Goal: Information Seeking & Learning: Learn about a topic

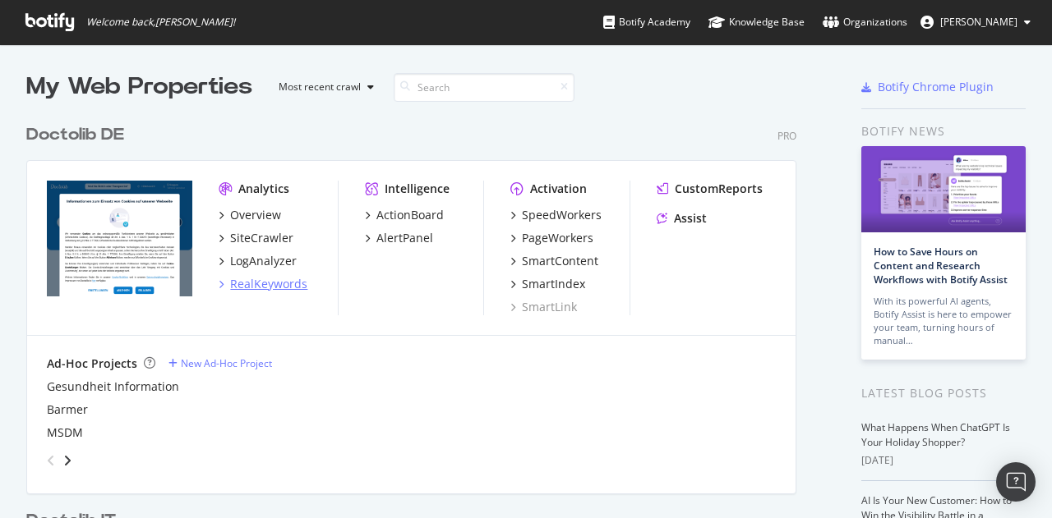
click at [285, 288] on div "RealKeywords" at bounding box center [268, 284] width 77 height 16
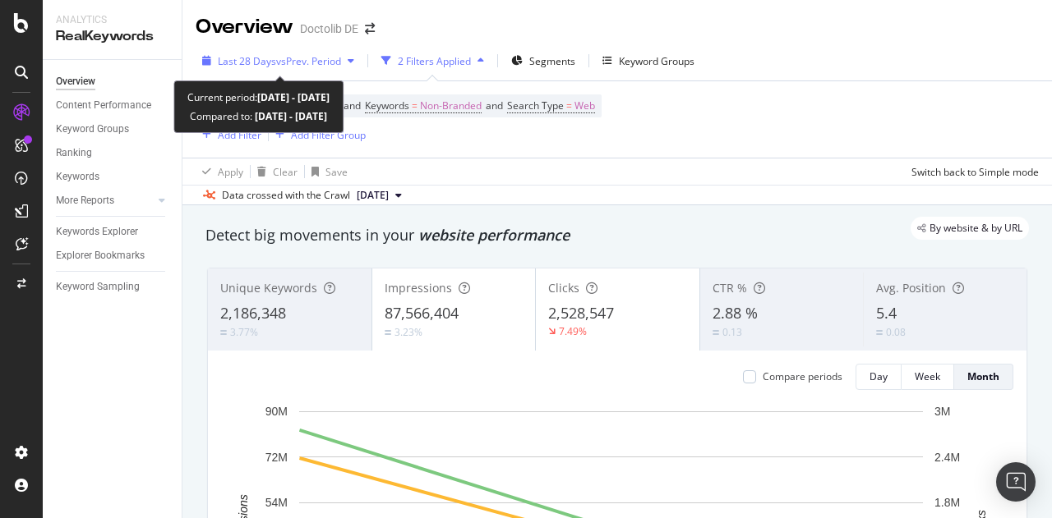
click at [348, 65] on div "button" at bounding box center [351, 61] width 20 height 10
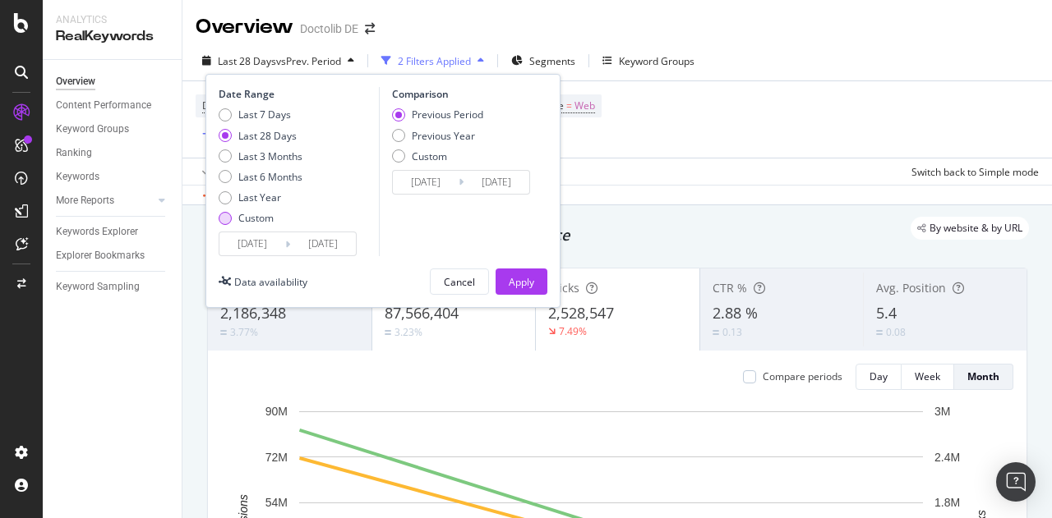
click at [229, 213] on div "Custom" at bounding box center [225, 218] width 13 height 13
click at [255, 242] on input "[DATE]" at bounding box center [252, 244] width 66 height 23
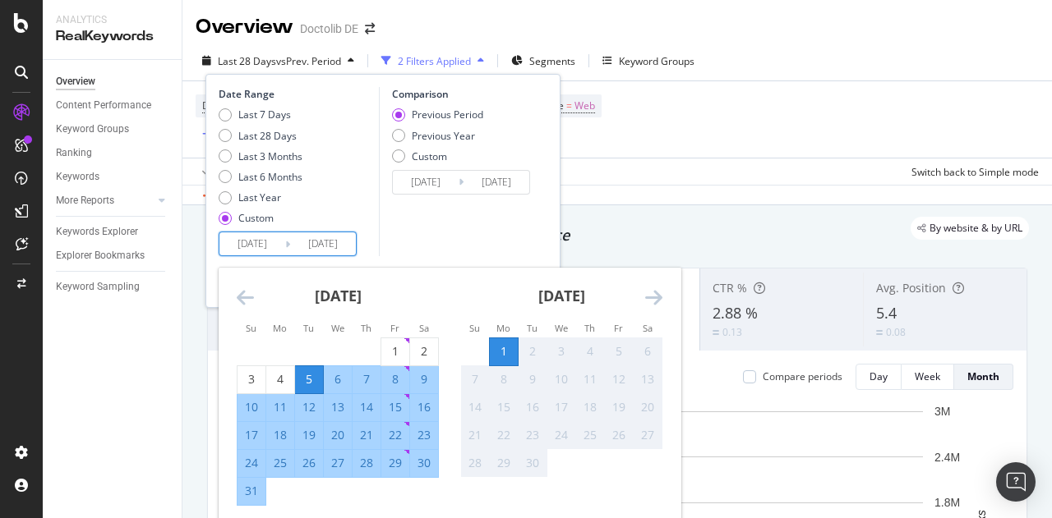
click at [240, 295] on icon "Move backward to switch to the previous month." at bounding box center [245, 298] width 17 height 20
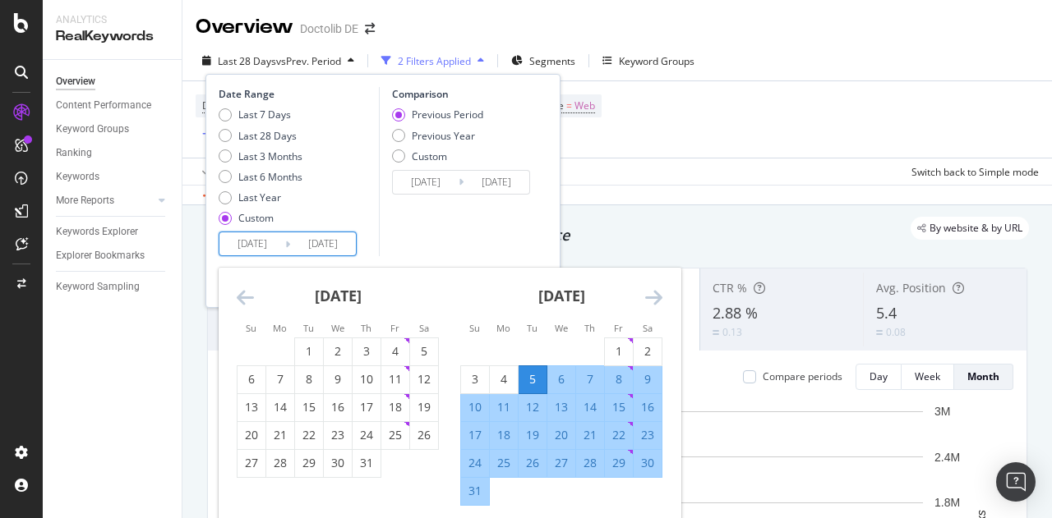
click at [240, 295] on icon "Move backward to switch to the previous month." at bounding box center [245, 298] width 17 height 20
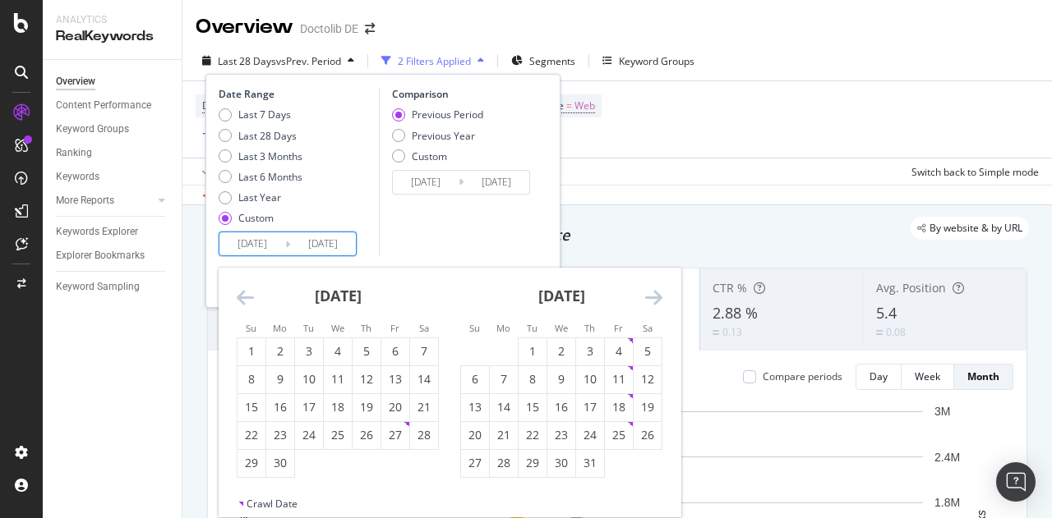
click at [240, 295] on icon "Move backward to switch to the previous month." at bounding box center [245, 298] width 17 height 20
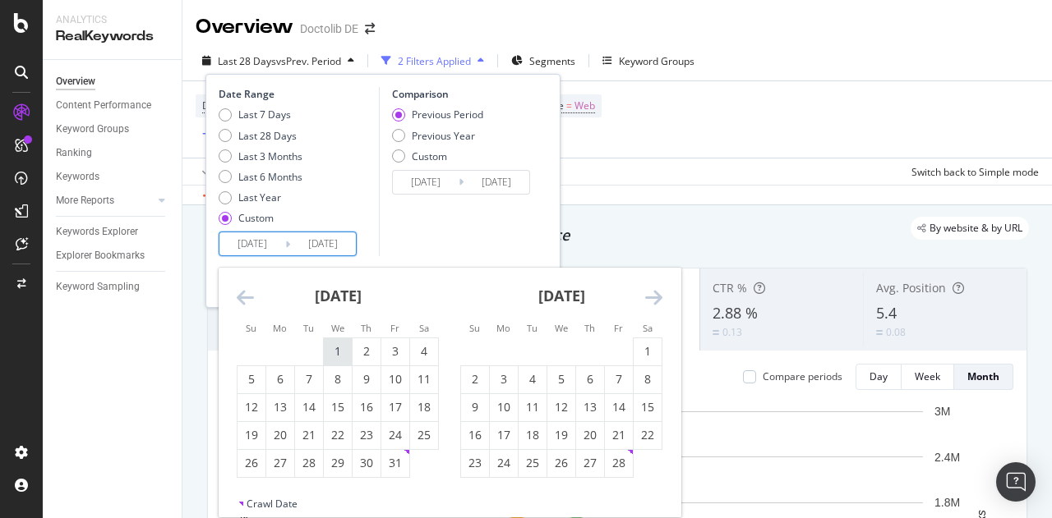
click at [337, 355] on div "1" at bounding box center [338, 351] width 28 height 16
type input "[DATE]"
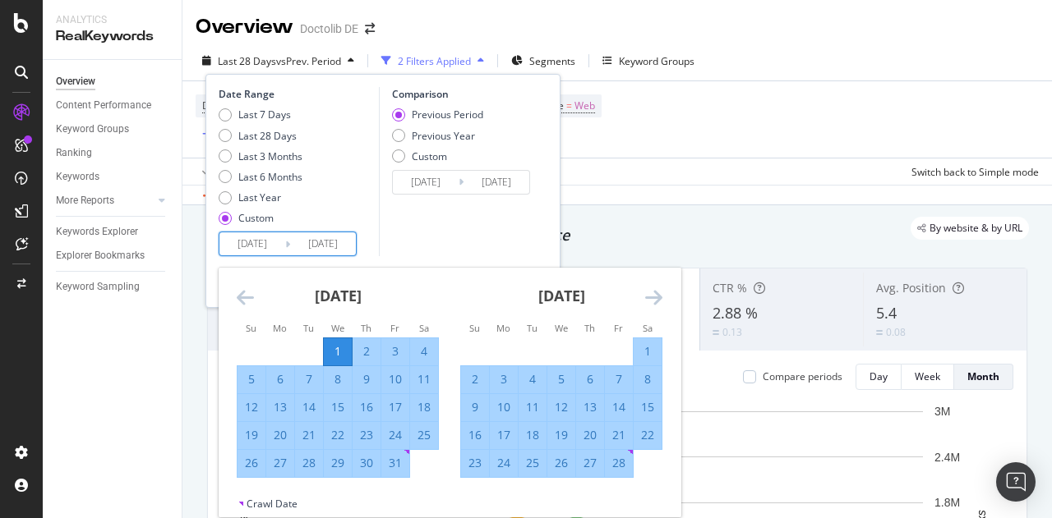
click at [650, 299] on icon "Move forward to switch to the next month." at bounding box center [653, 298] width 17 height 20
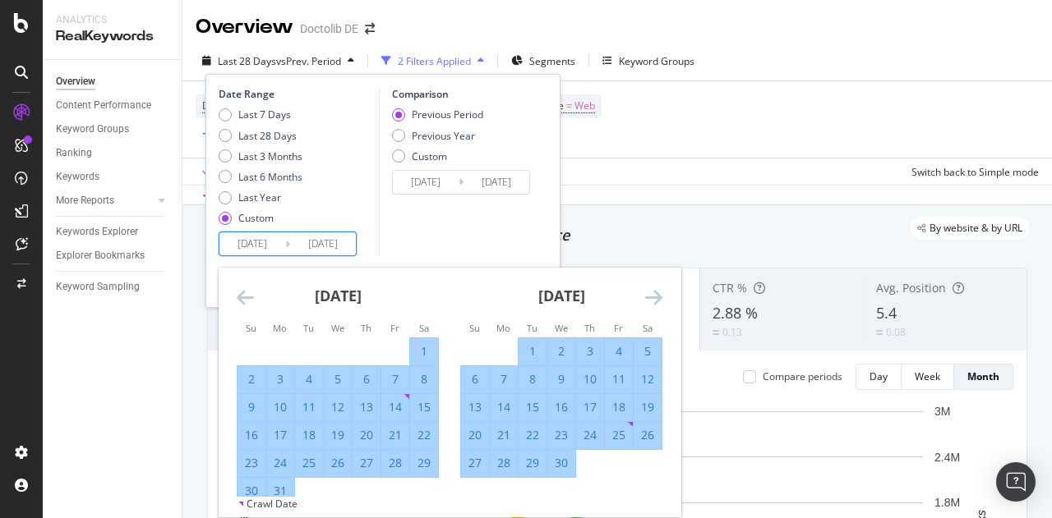
click at [650, 299] on icon "Move forward to switch to the next month." at bounding box center [653, 298] width 17 height 20
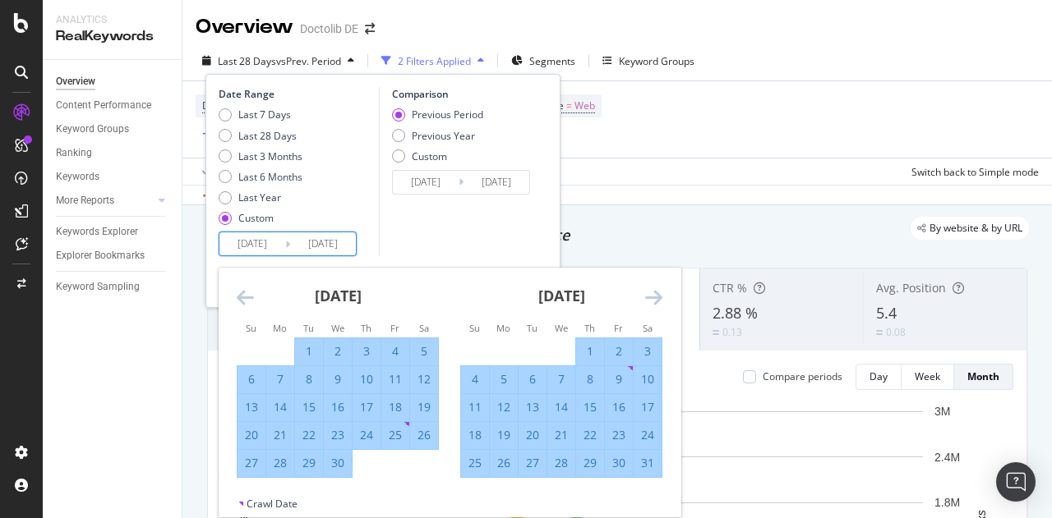
click at [650, 299] on icon "Move forward to switch to the next month." at bounding box center [653, 298] width 17 height 20
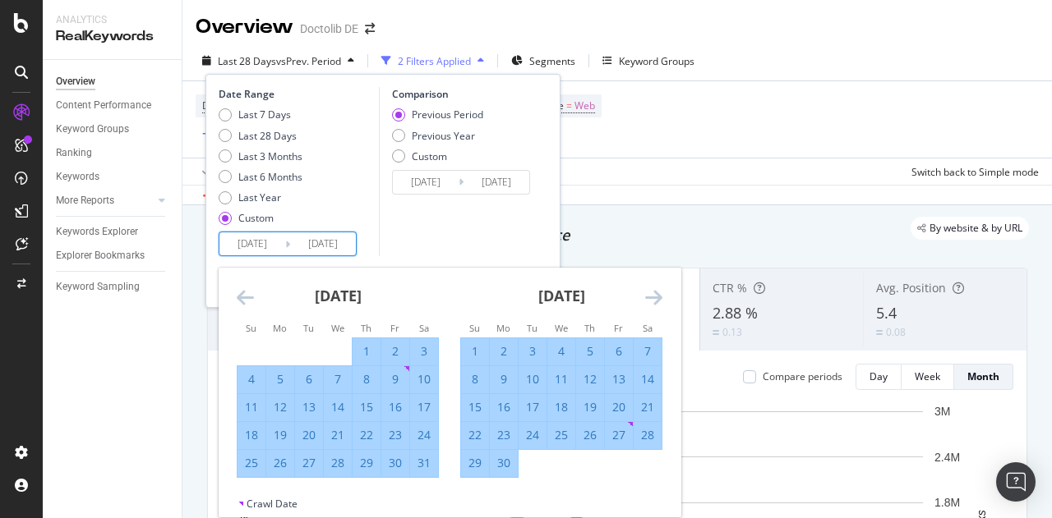
click at [650, 299] on icon "Move forward to switch to the next month." at bounding box center [653, 298] width 17 height 20
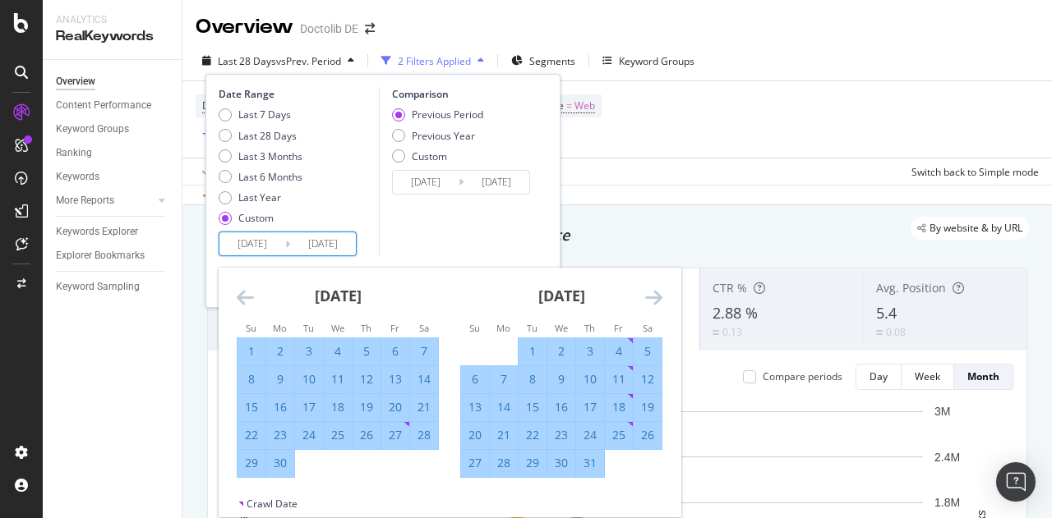
click at [650, 299] on icon "Move forward to switch to the next month." at bounding box center [653, 298] width 17 height 20
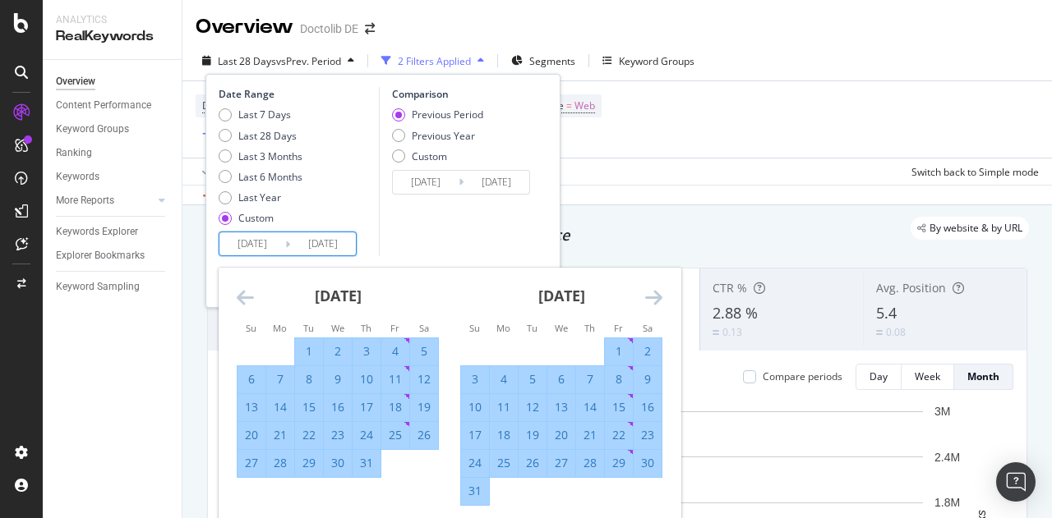
click at [651, 299] on icon "Move forward to switch to the next month." at bounding box center [653, 298] width 17 height 20
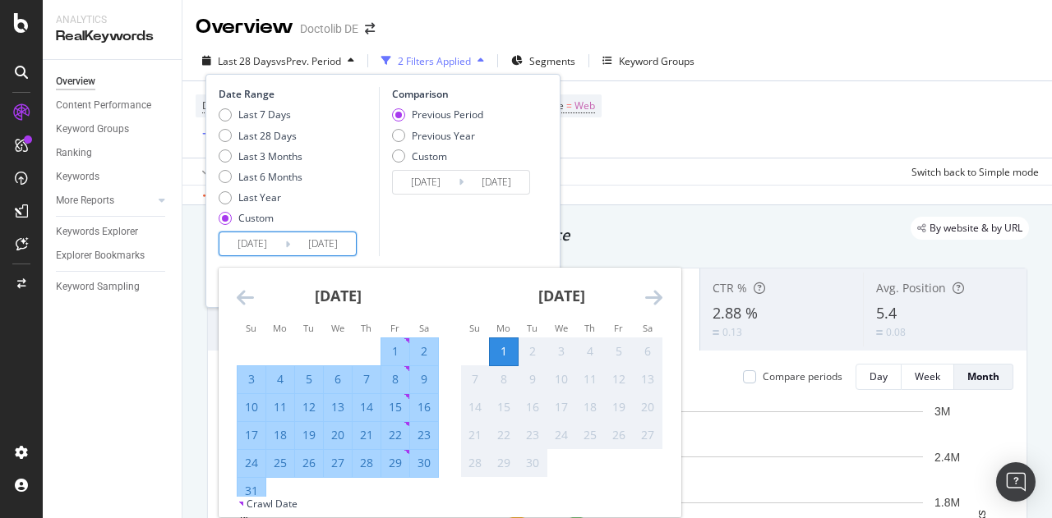
click at [256, 481] on div "31" at bounding box center [251, 491] width 28 height 27
type input "[DATE]"
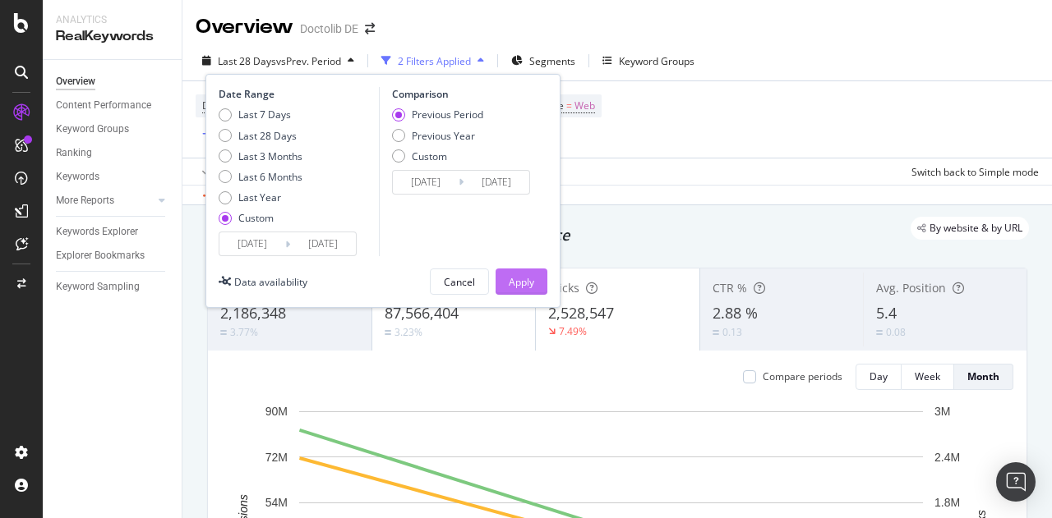
click at [521, 283] on div "Apply" at bounding box center [521, 282] width 25 height 14
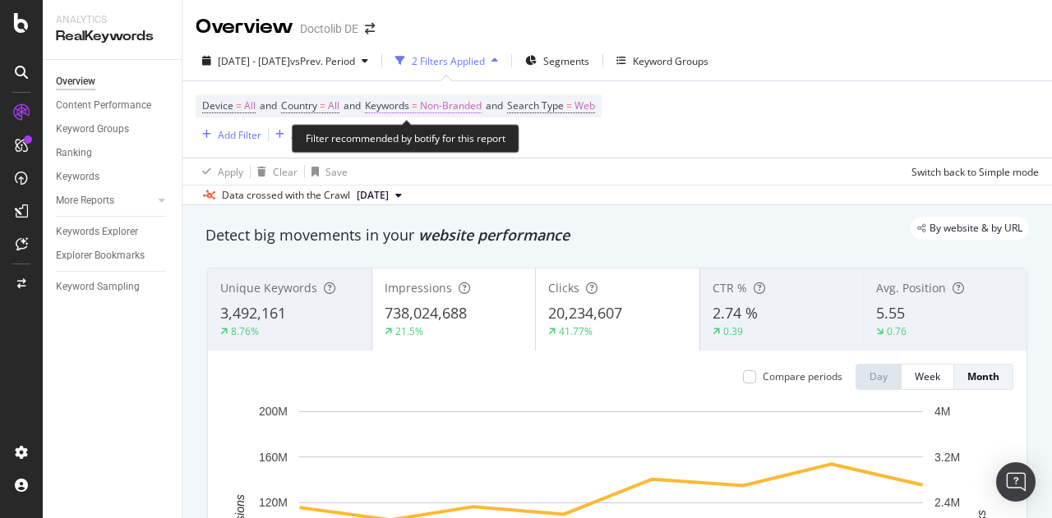
click at [452, 106] on span "Non-Branded" at bounding box center [451, 105] width 62 height 23
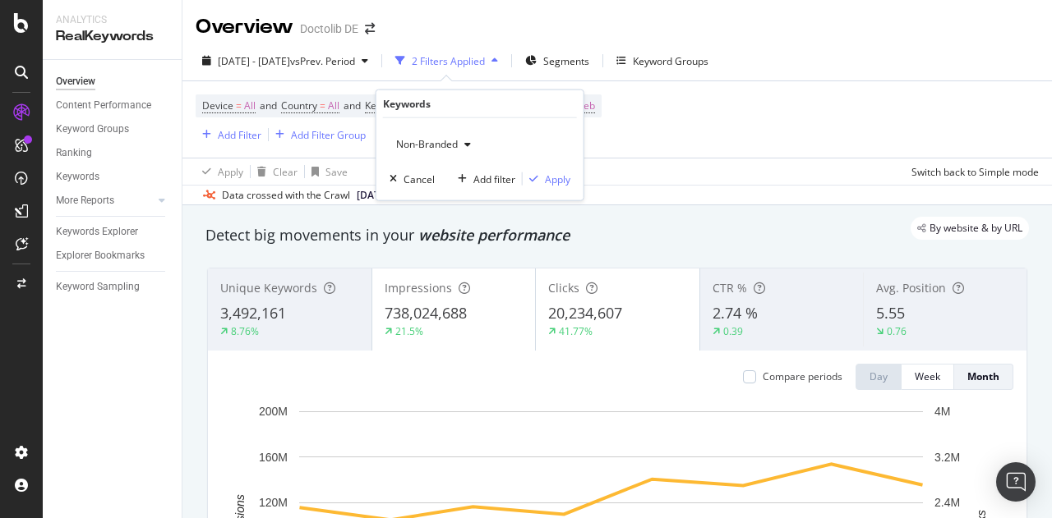
click at [463, 141] on div "button" at bounding box center [468, 145] width 20 height 10
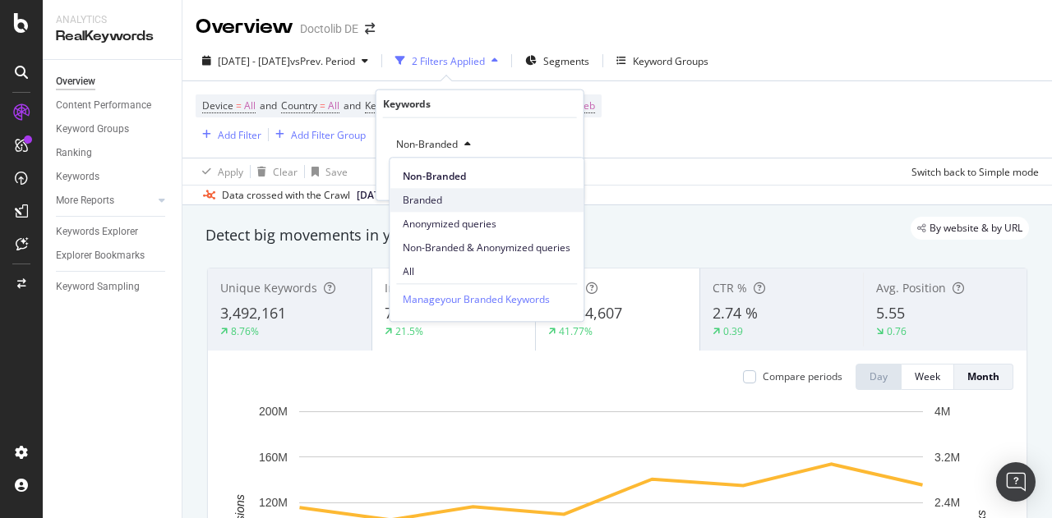
click at [426, 199] on span "Branded" at bounding box center [487, 200] width 168 height 15
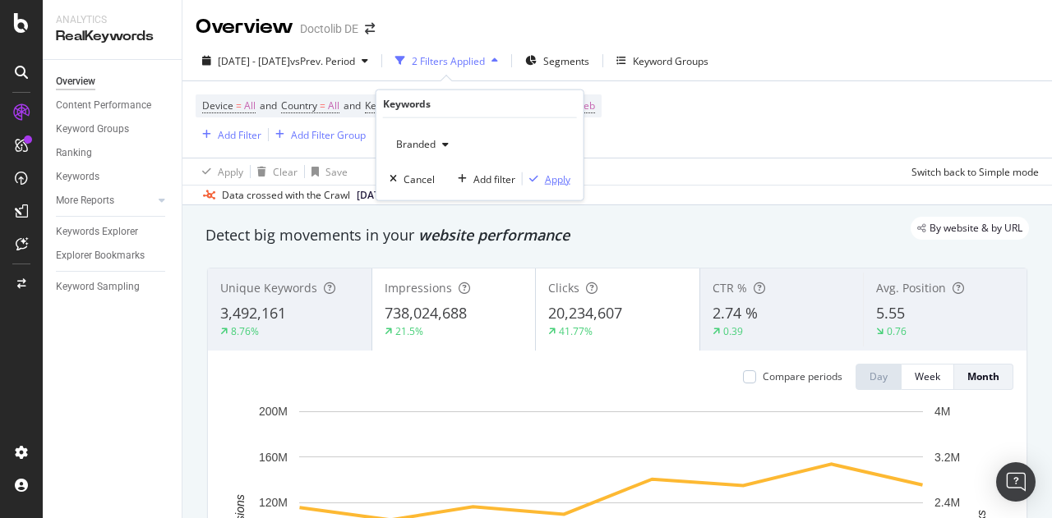
click at [557, 173] on div "Apply" at bounding box center [557, 179] width 25 height 14
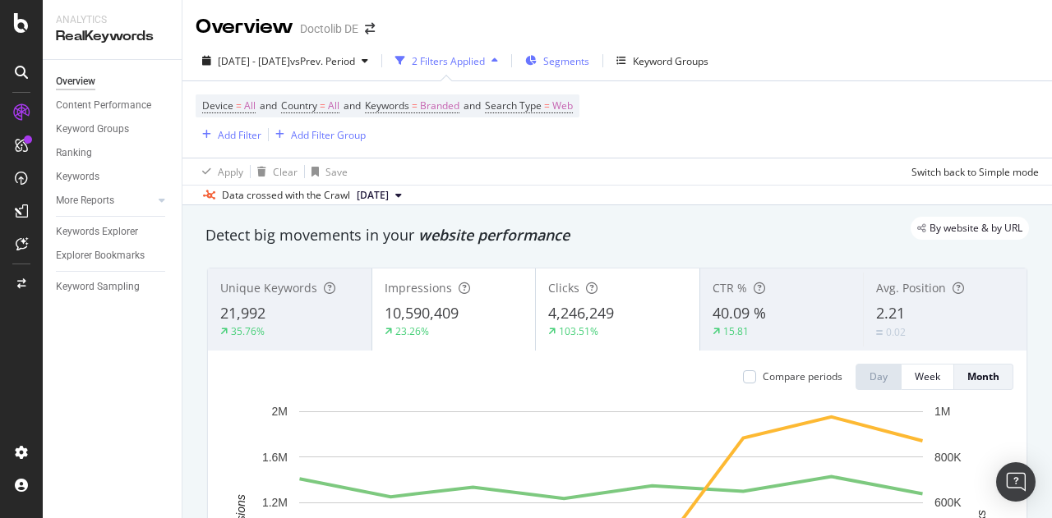
click at [589, 48] on div "Segments" at bounding box center [557, 60] width 64 height 25
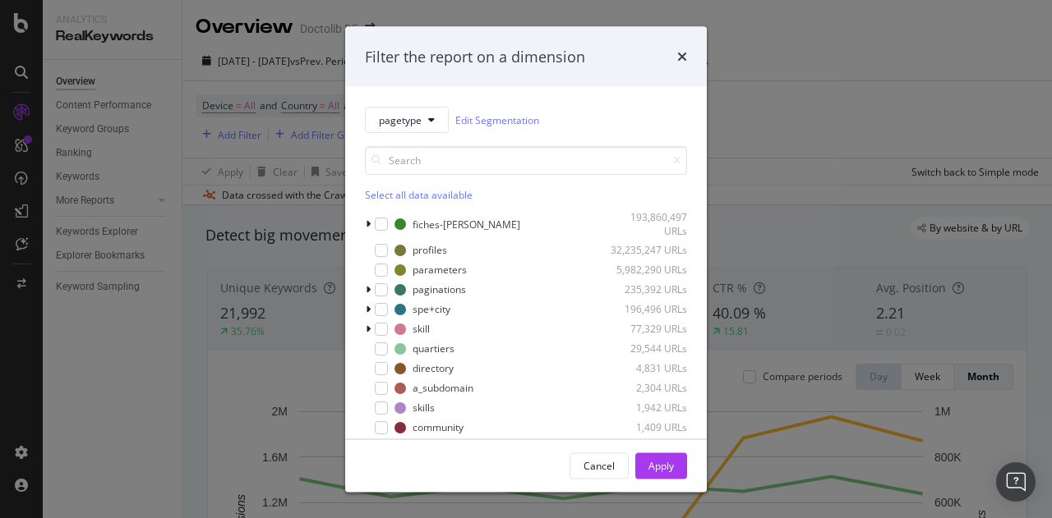
click at [790, 105] on div "Filter the report on a dimension pagetype Edit Segmentation Select all data ava…" at bounding box center [526, 259] width 1052 height 518
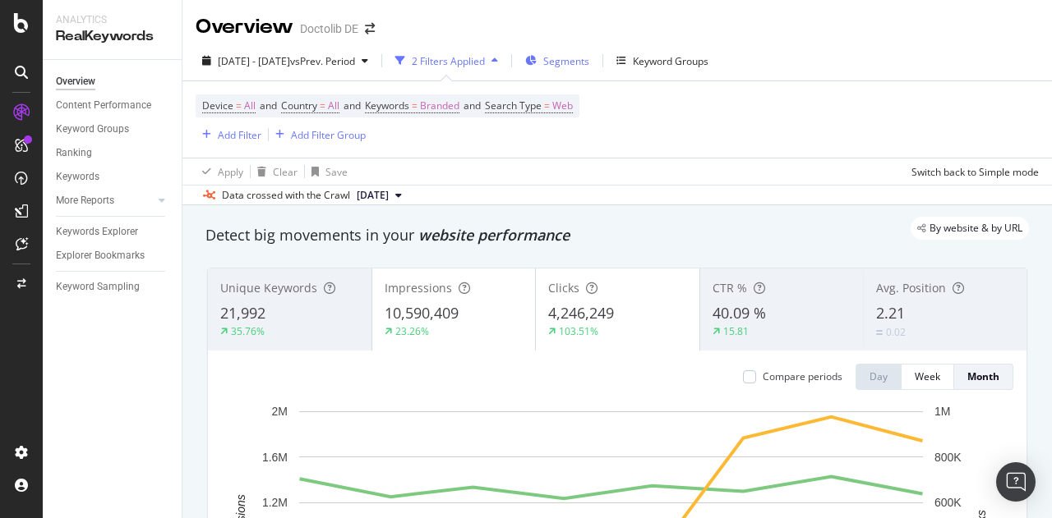
click at [589, 52] on div "Segments" at bounding box center [557, 60] width 64 height 25
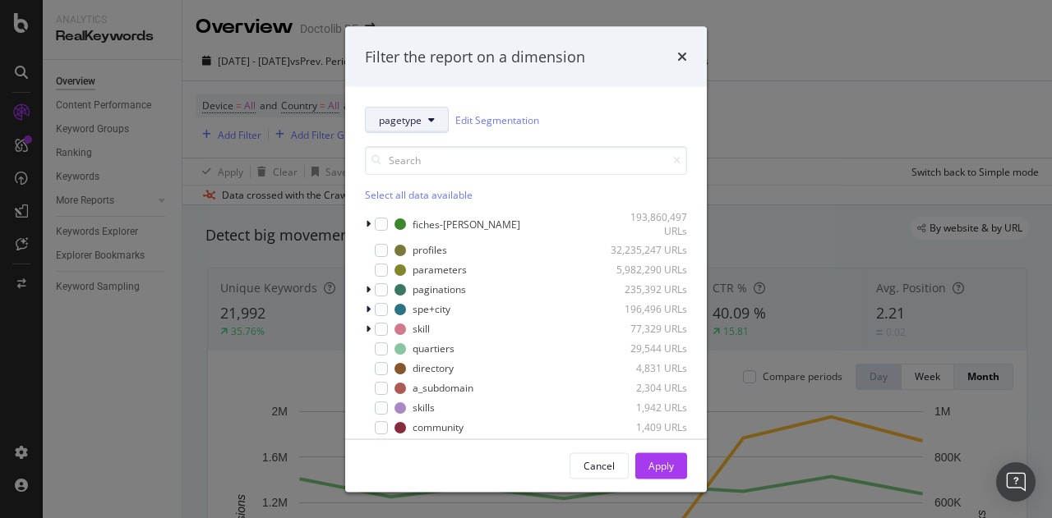
click at [432, 113] on button "pagetype" at bounding box center [407, 120] width 84 height 26
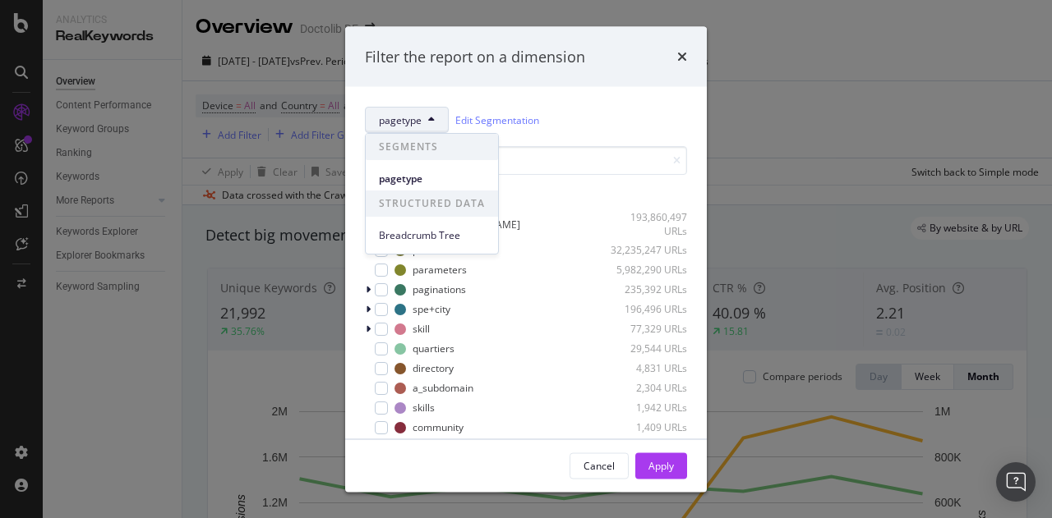
click at [432, 113] on button "pagetype" at bounding box center [407, 120] width 84 height 26
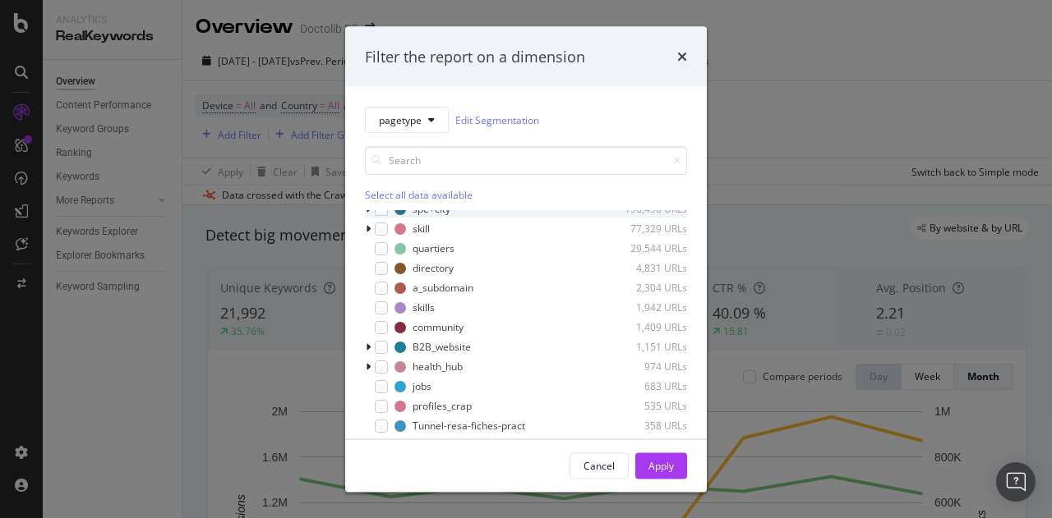
scroll to position [99, 0]
click at [580, 99] on div "pagetype Edit Segmentation Select all data available fiches-prat 193,860,497 UR…" at bounding box center [526, 263] width 362 height 352
click at [680, 56] on icon "times" at bounding box center [682, 56] width 10 height 13
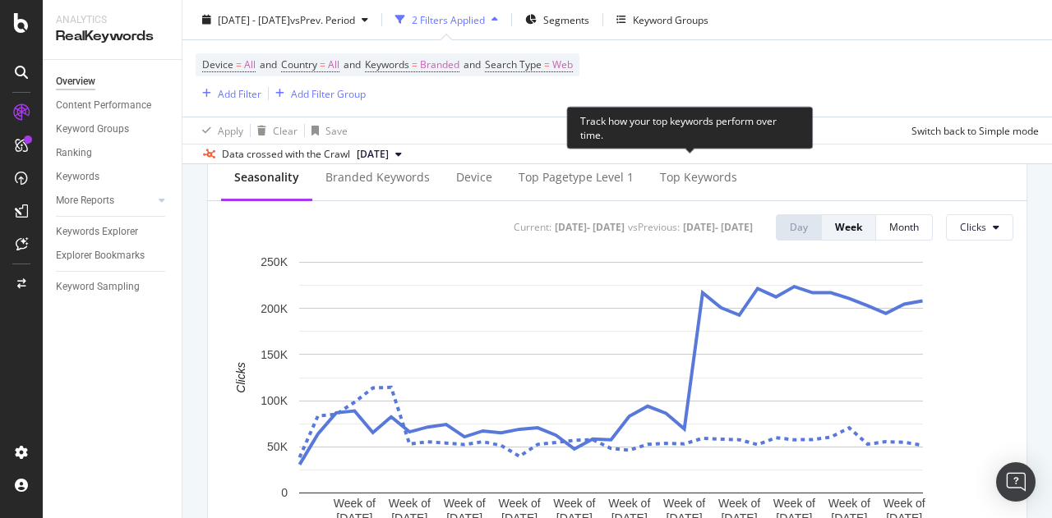
scroll to position [613, 0]
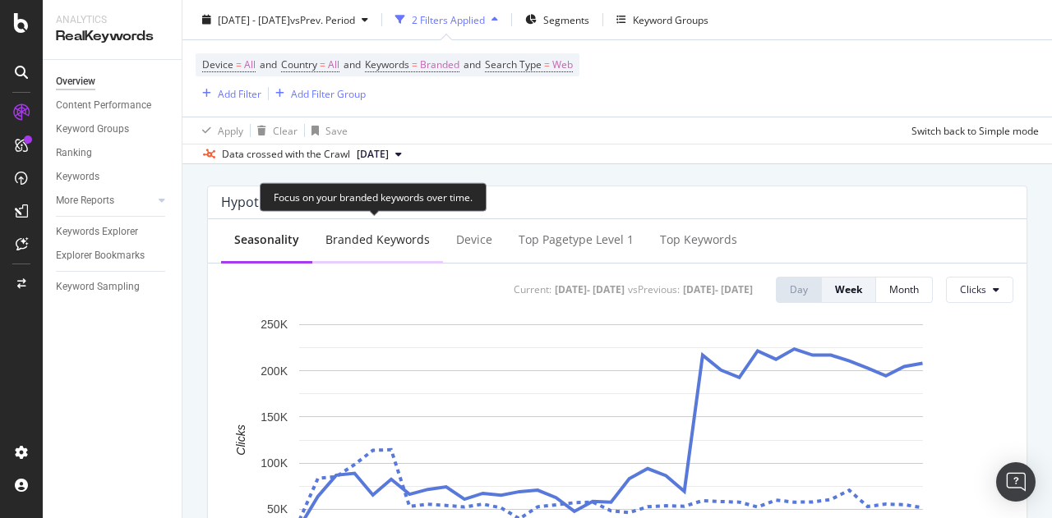
click at [395, 234] on div "Branded Keywords" at bounding box center [377, 240] width 104 height 16
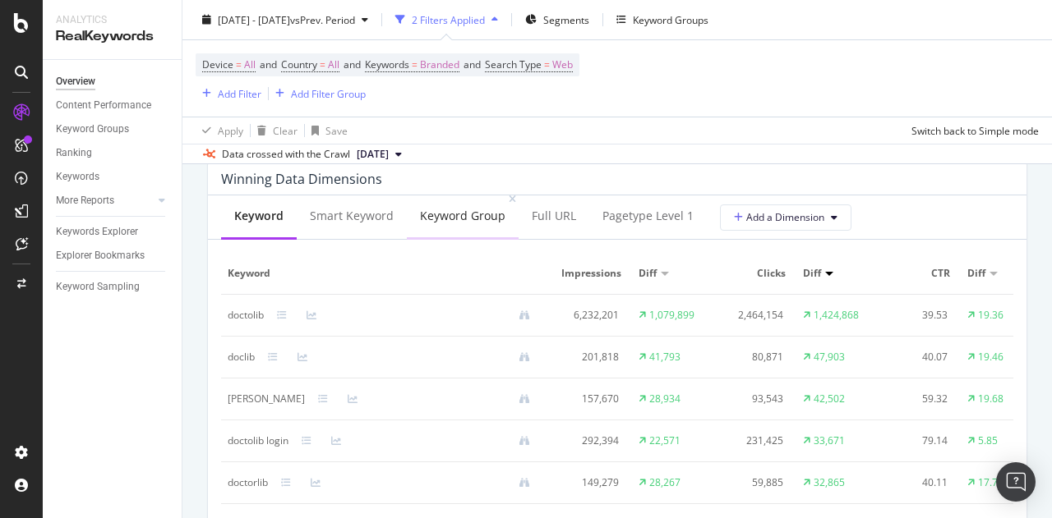
scroll to position [1488, 0]
